Goal: Task Accomplishment & Management: Use online tool/utility

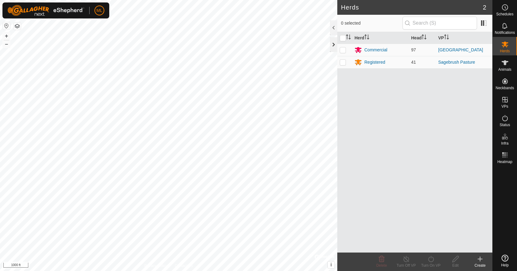
click at [334, 45] on div at bounding box center [333, 44] width 7 height 15
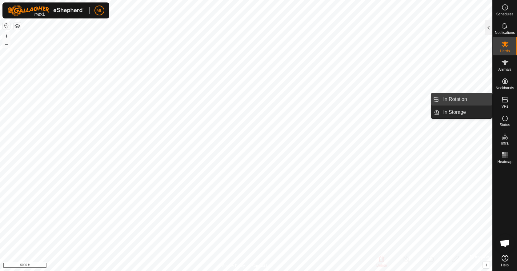
click at [469, 101] on link "In Rotation" at bounding box center [466, 99] width 53 height 12
click at [509, 103] on es-virtualpaddocks-svg-icon at bounding box center [505, 100] width 11 height 10
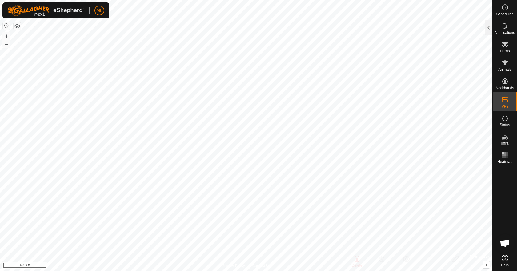
drag, startPoint x: 489, startPoint y: 28, endPoint x: 486, endPoint y: 33, distance: 6.2
click at [489, 28] on div at bounding box center [488, 27] width 7 height 15
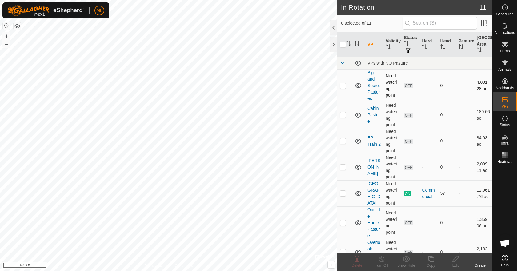
scroll to position [28, 0]
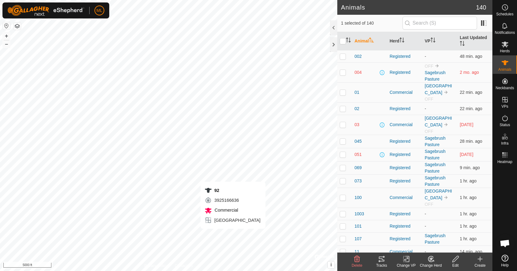
checkbox input "false"
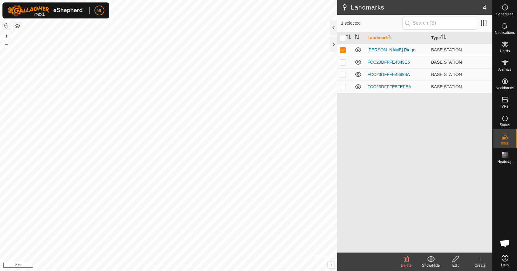
click at [343, 63] on p-checkbox at bounding box center [343, 62] width 6 height 5
checkbox input "false"
click at [340, 50] on p-checkbox at bounding box center [343, 49] width 6 height 5
checkbox input "false"
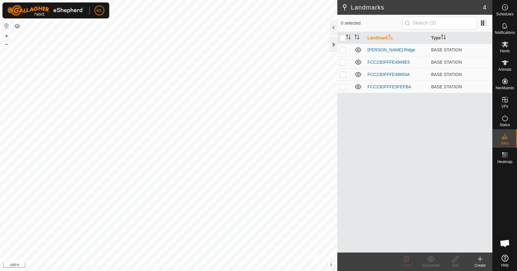
click at [333, 45] on div at bounding box center [333, 44] width 7 height 15
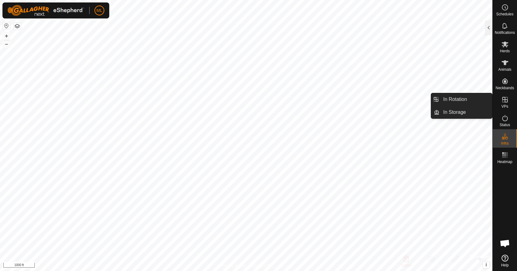
click at [502, 102] on icon at bounding box center [504, 99] width 7 height 7
click at [458, 102] on link "In Rotation" at bounding box center [466, 99] width 53 height 12
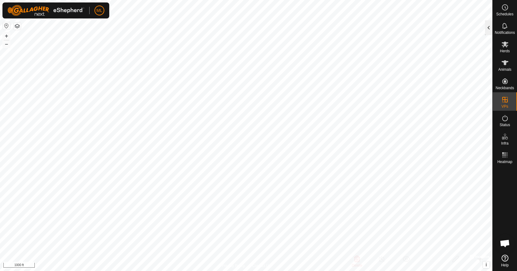
click at [492, 32] on div at bounding box center [488, 27] width 7 height 15
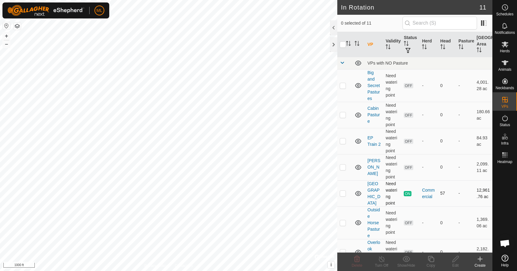
click at [344, 195] on p-checkbox at bounding box center [343, 193] width 6 height 5
checkbox input "true"
